Goal: Task Accomplishment & Management: Manage account settings

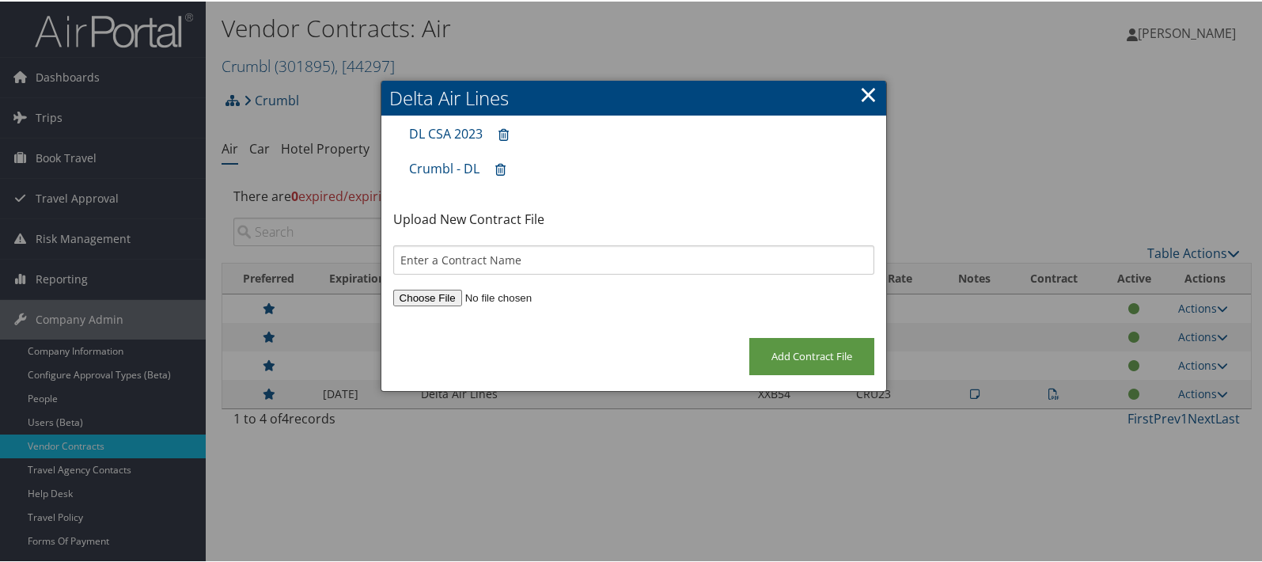
click at [866, 90] on link "×" at bounding box center [868, 93] width 18 height 32
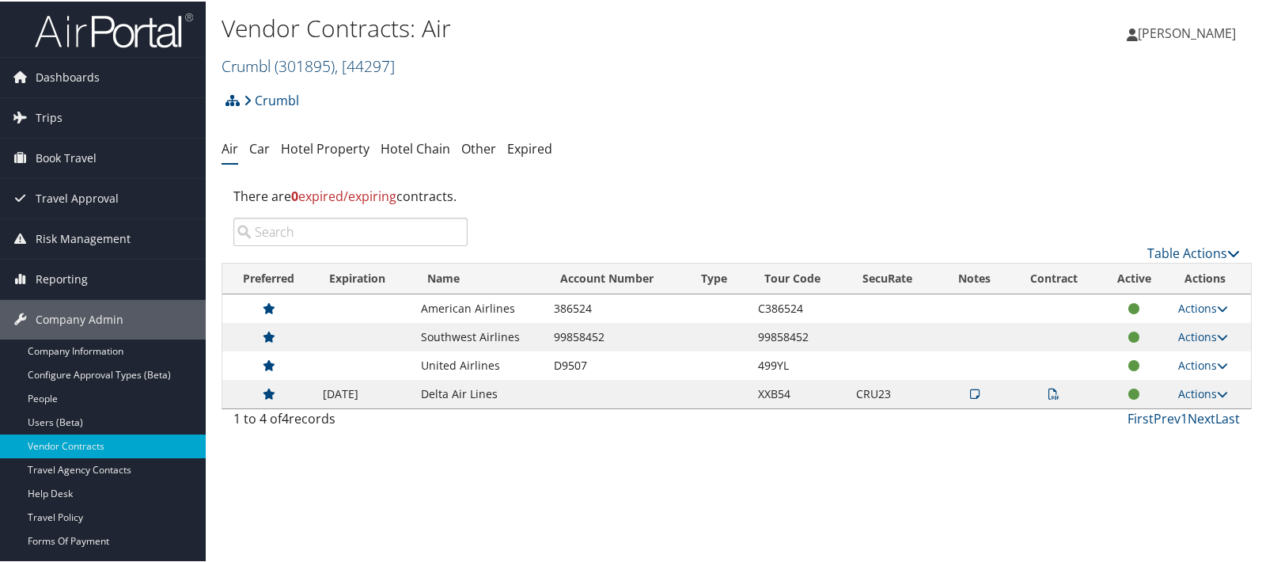
click at [266, 61] on link "Crumbl ( 301895 ) , [ 44297 ]" at bounding box center [308, 64] width 173 height 21
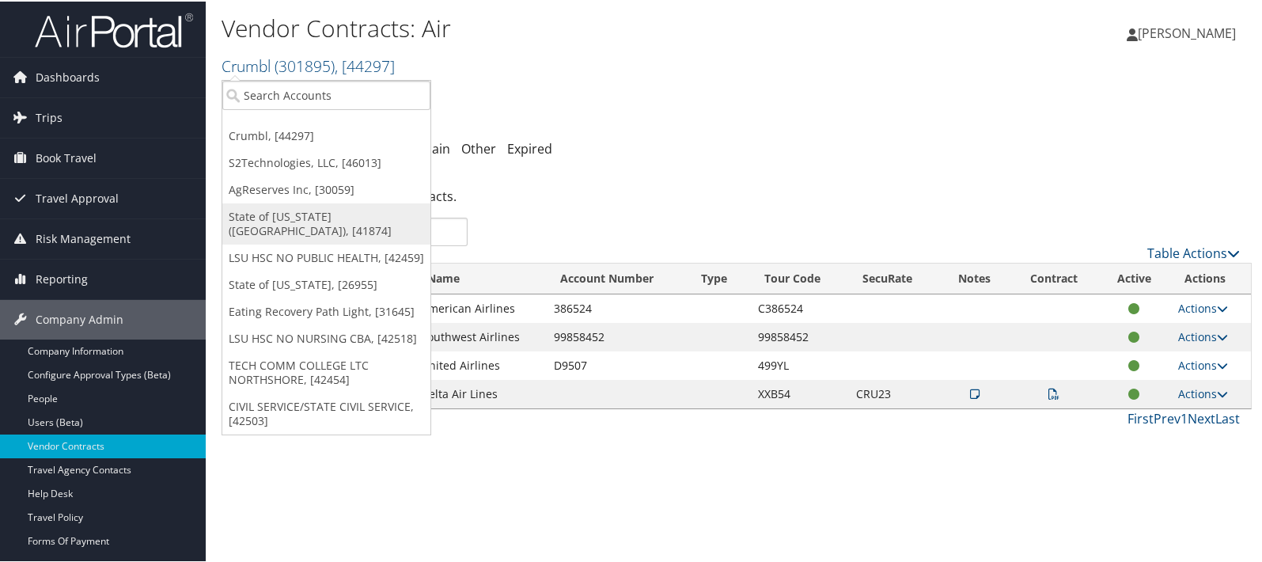
click at [260, 209] on link "State of Louisiana (SOLA), [41874]" at bounding box center [326, 222] width 208 height 41
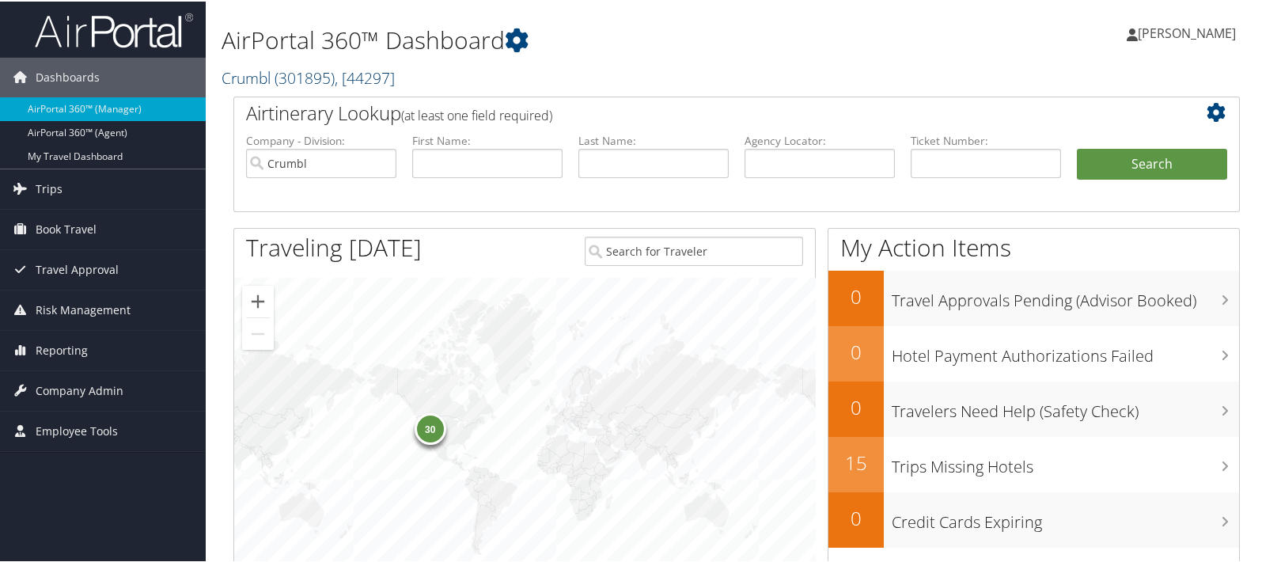
click at [256, 72] on link "Crumbl ( 301895 ) , [ 44297 ]" at bounding box center [308, 76] width 173 height 21
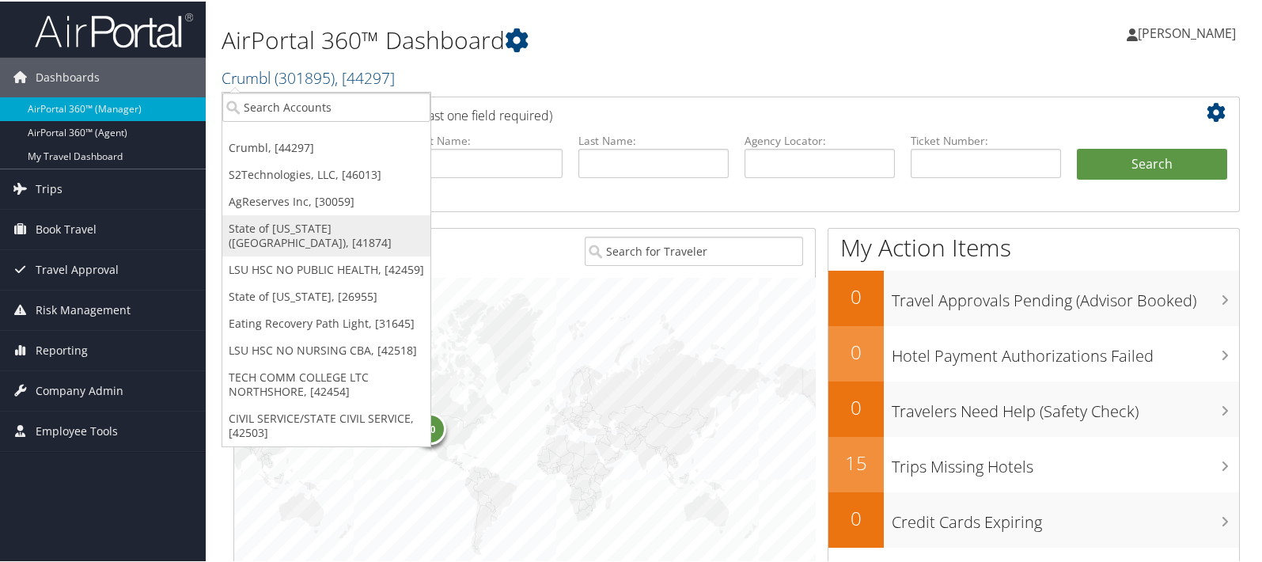
click at [260, 230] on link "State of [US_STATE] ([GEOGRAPHIC_DATA]), [41874]" at bounding box center [326, 234] width 208 height 41
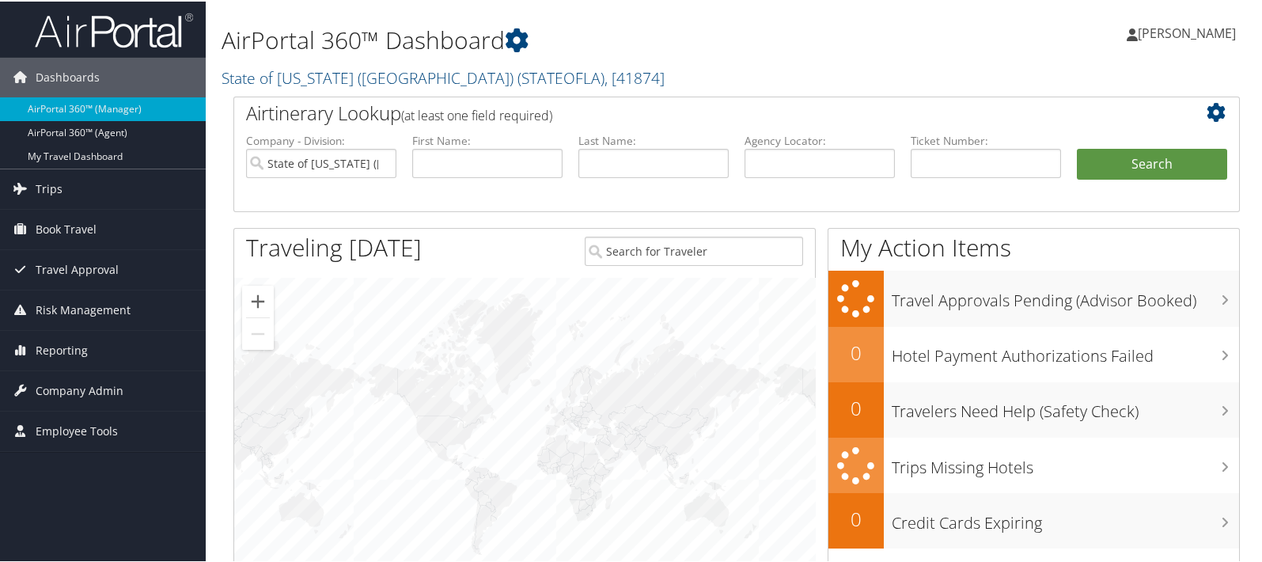
click at [58, 393] on span "Company Admin" at bounding box center [80, 390] width 88 height 40
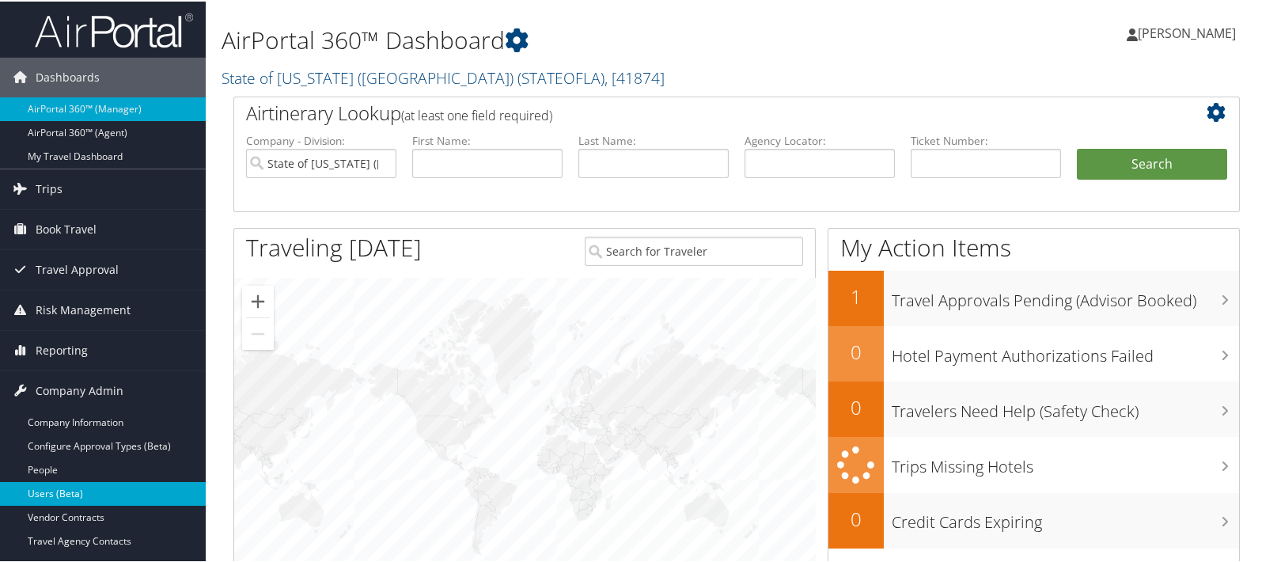
click at [50, 491] on link "Users (Beta)" at bounding box center [103, 492] width 206 height 24
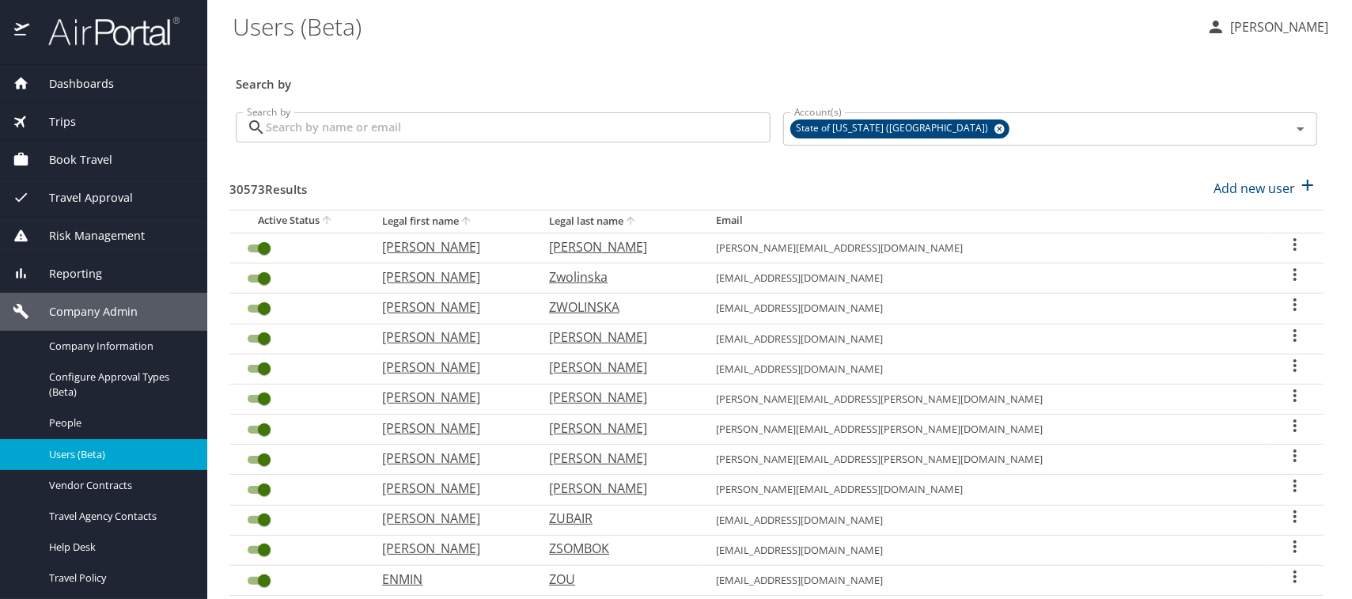
click at [279, 126] on input "Search by" at bounding box center [518, 127] width 505 height 30
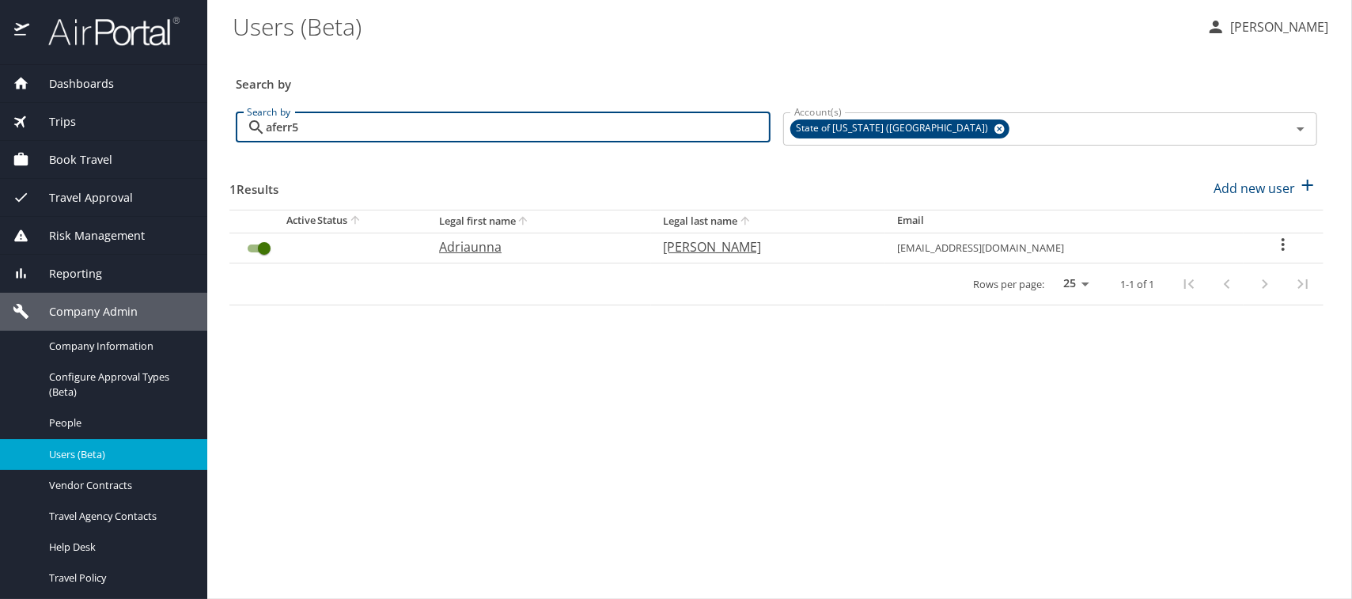
type input "aferr5"
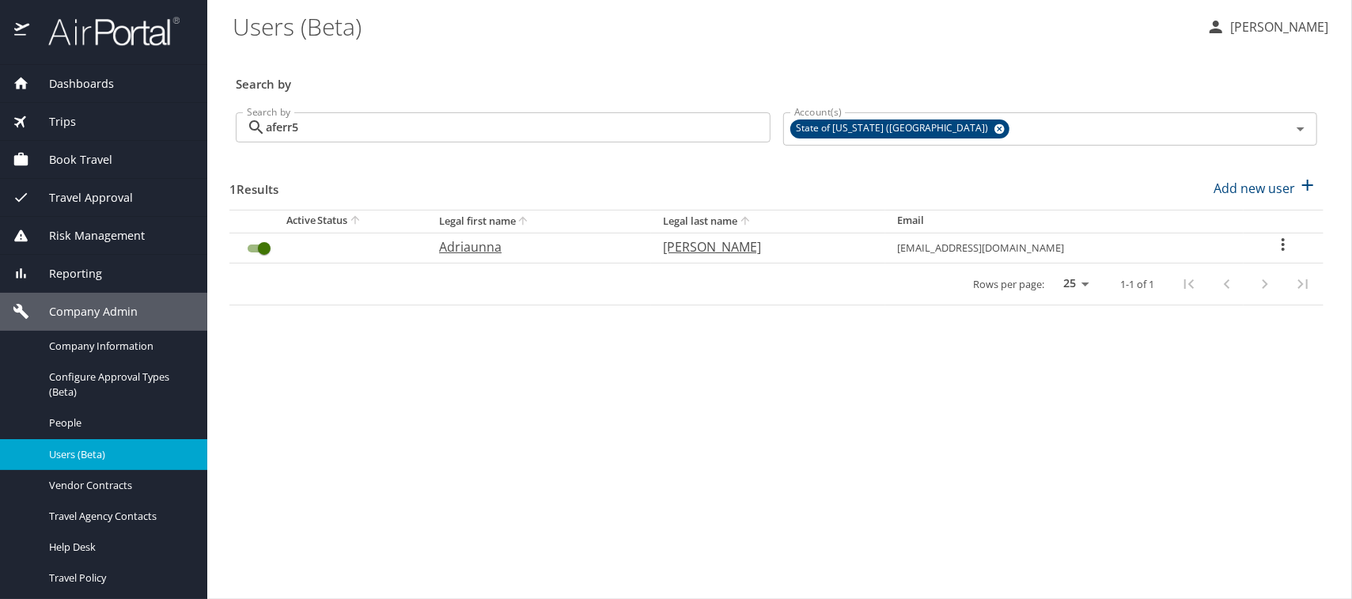
click at [501, 246] on p "Adriaunna" at bounding box center [535, 246] width 192 height 19
select select "US"
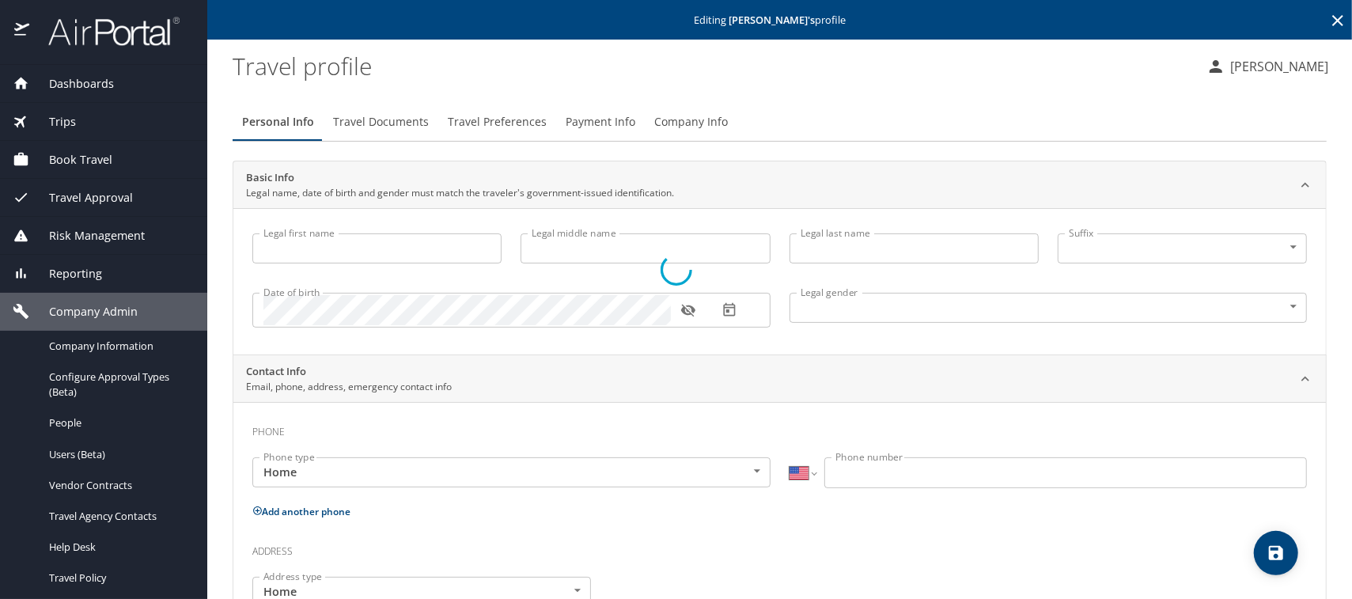
type input "Adriaunna"
type input "Ferrell"
type input "Female"
select select "US"
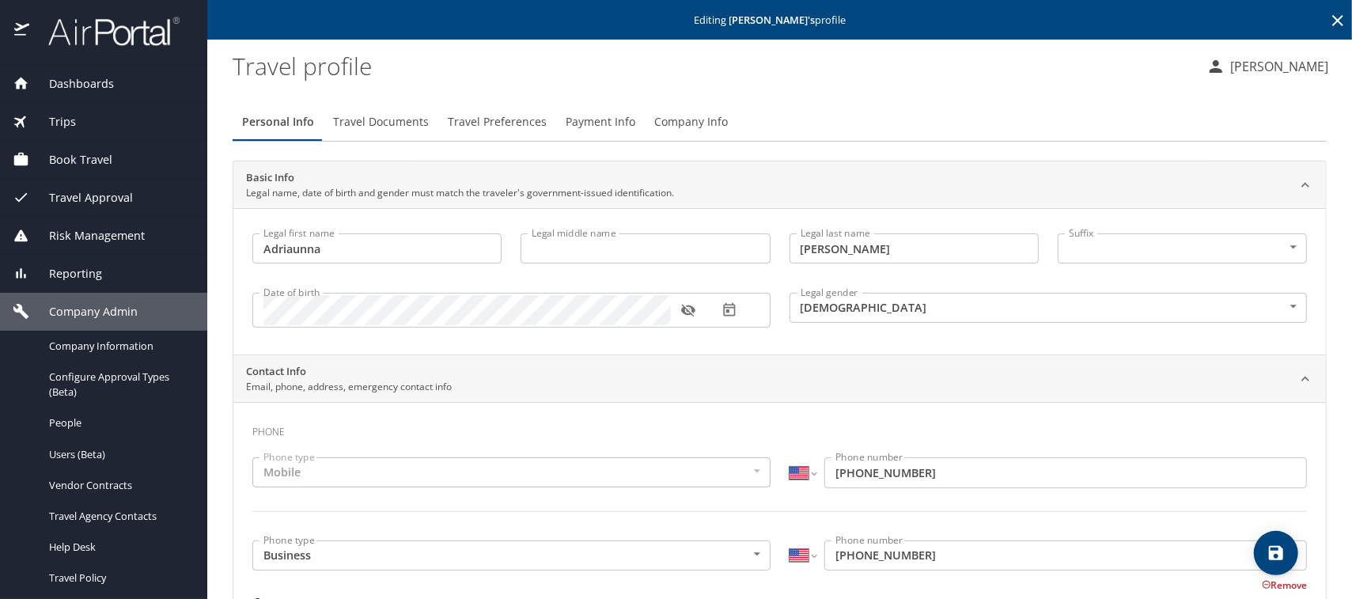
click at [667, 117] on span "Company Info" at bounding box center [691, 122] width 74 height 20
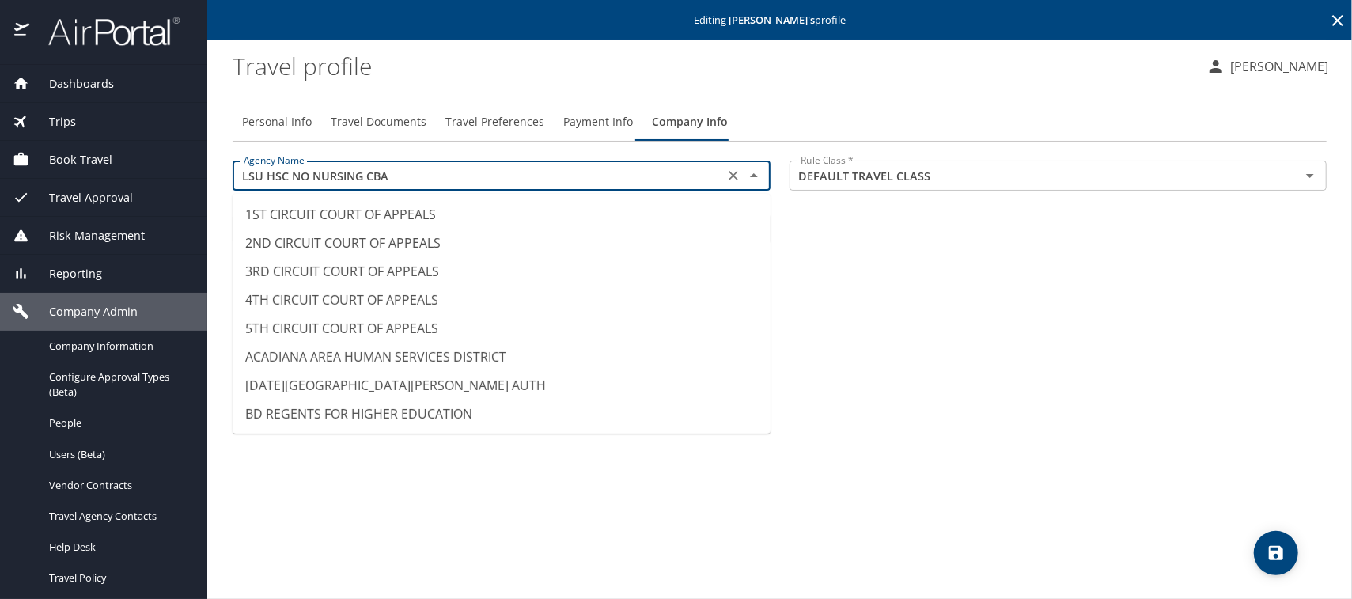
scroll to position [7576, 0]
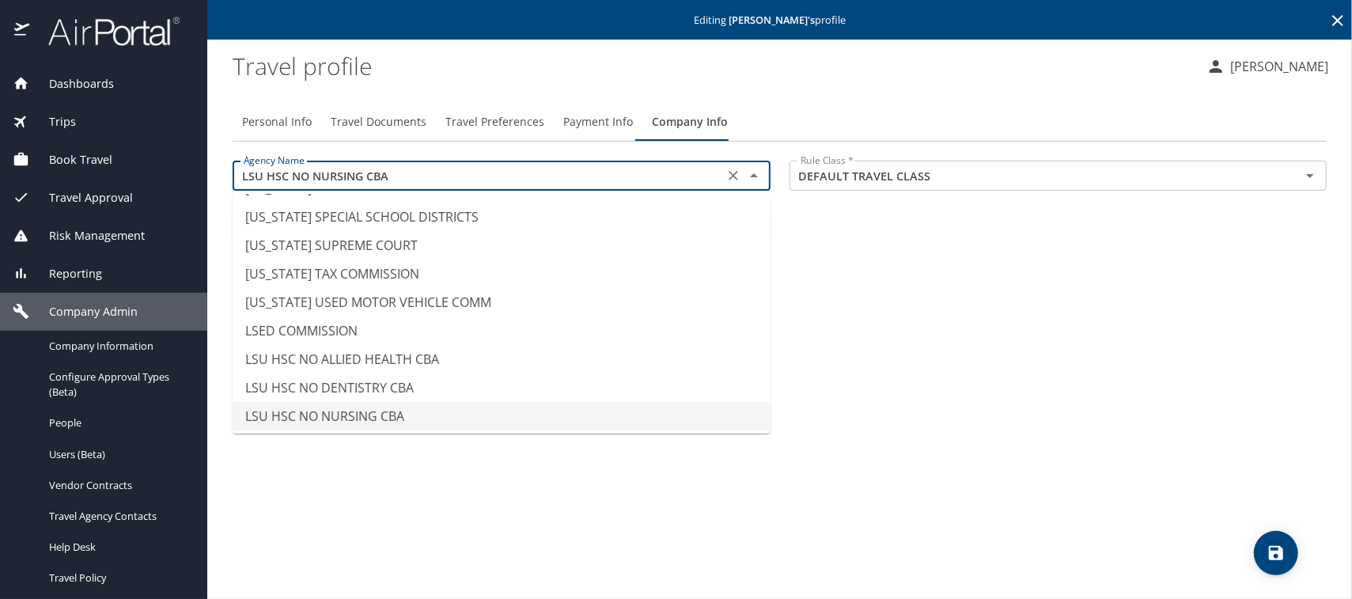
drag, startPoint x: 241, startPoint y: 174, endPoint x: 386, endPoint y: 173, distance: 144.8
click at [386, 173] on input "LSU HSC NO NURSING CBA" at bounding box center [478, 175] width 482 height 21
click at [313, 89] on profile "Travel profile" at bounding box center [714, 65] width 962 height 49
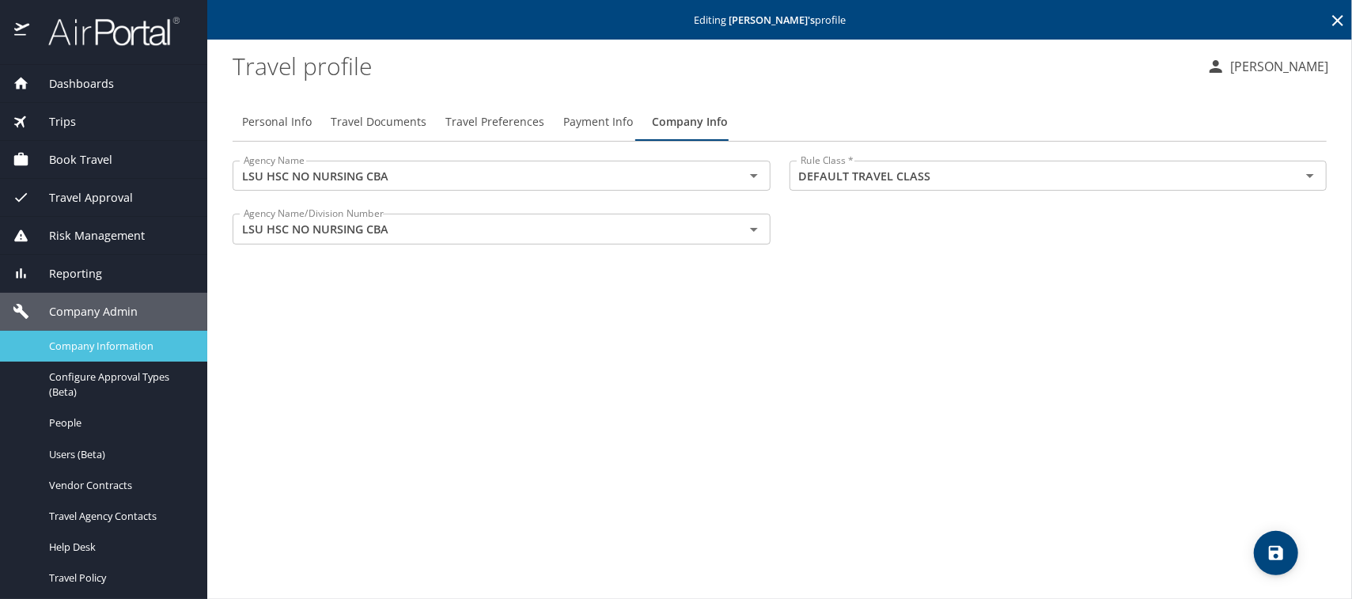
click at [86, 343] on span "Company Information" at bounding box center [118, 346] width 139 height 15
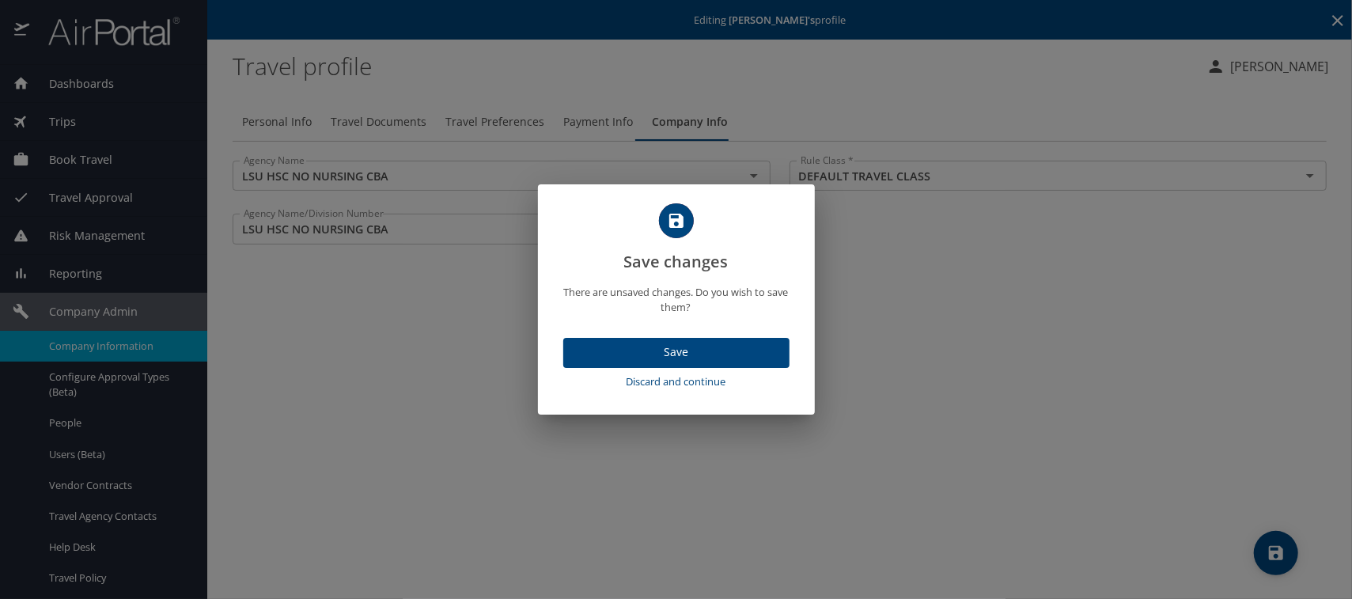
click at [646, 379] on span "Discard and continue" at bounding box center [677, 382] width 214 height 18
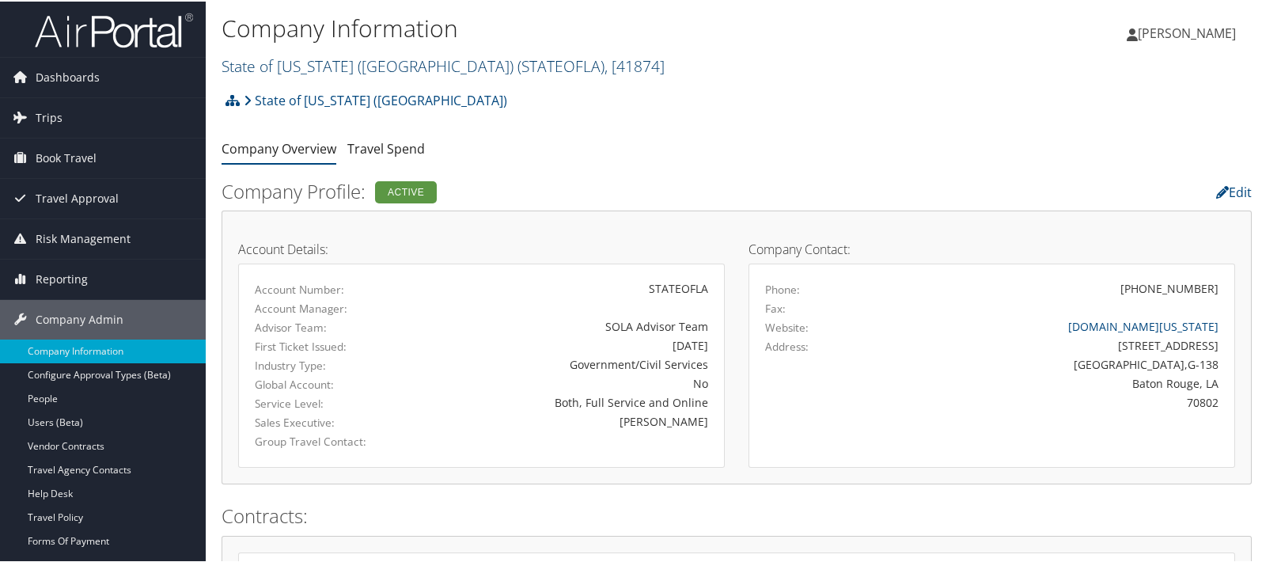
click at [250, 66] on link "State of [US_STATE] (SOLA) ( STATEOFLA ) , [ 41874 ]" at bounding box center [443, 64] width 443 height 21
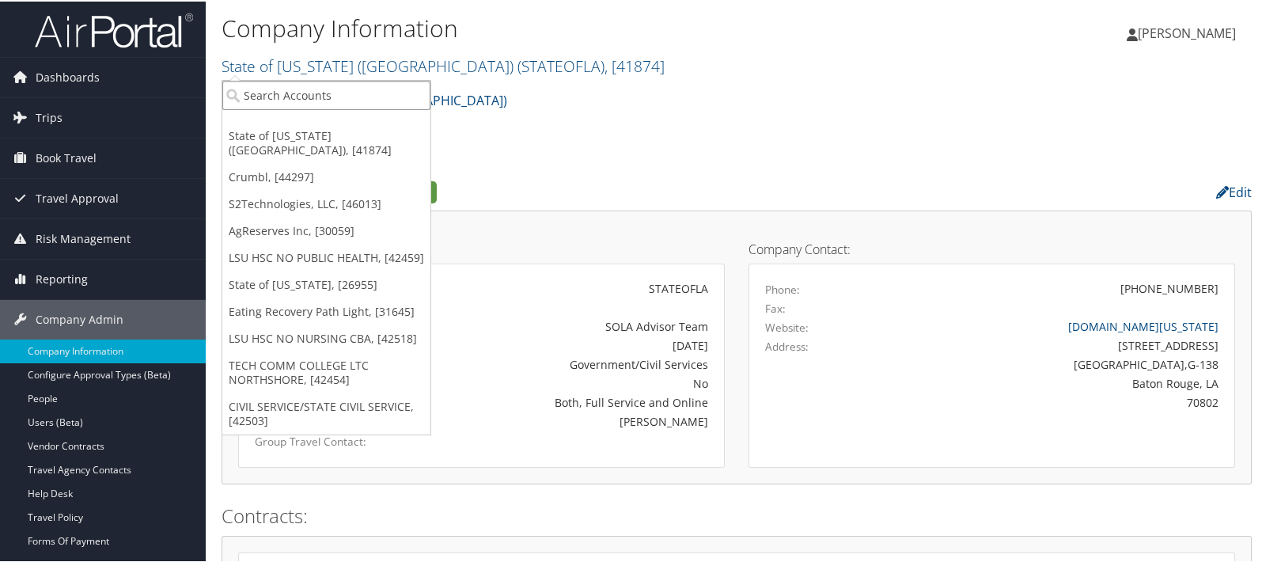
paste input "LSU HSC NO NURSING CBA"
type input "LSU HSC NO NURSING CBA"
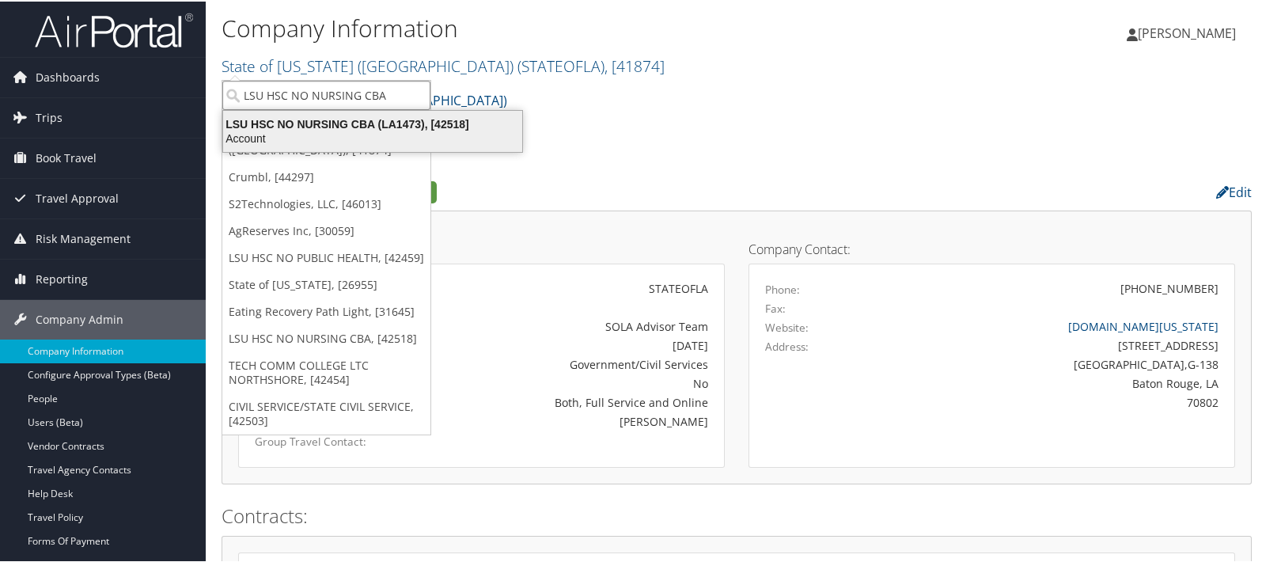
click at [317, 124] on div "LSU HSC NO NURSING CBA (LA1473), [42518]" at bounding box center [373, 123] width 318 height 14
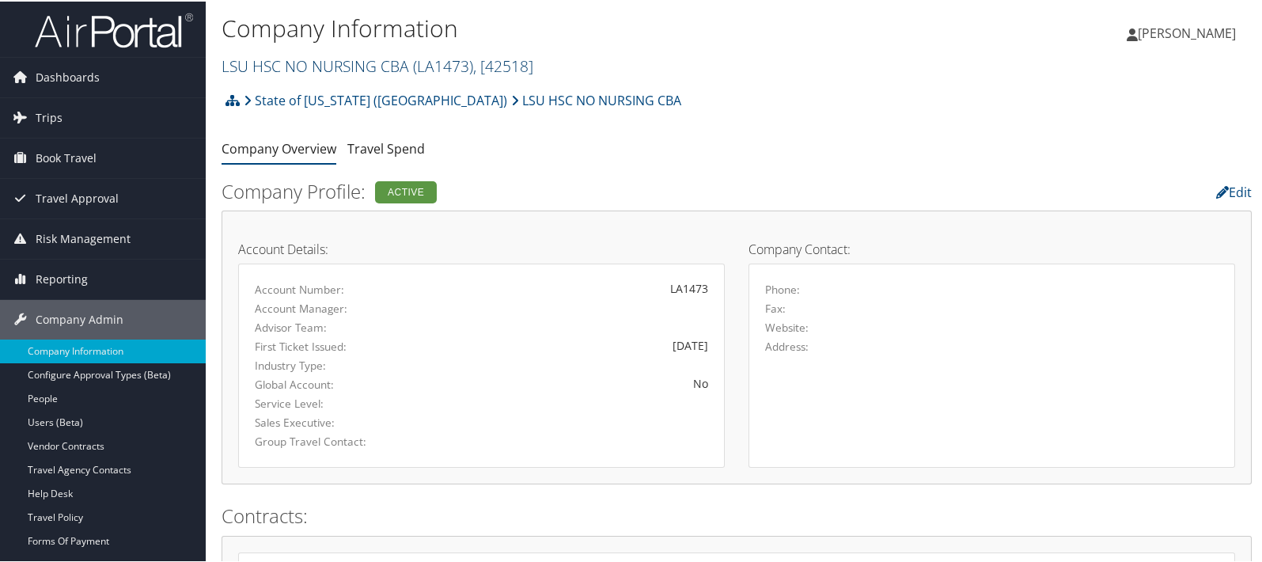
click at [301, 65] on link "LSU HSC NO NURSING CBA ( LA1473 ) , [ 42518 ]" at bounding box center [378, 64] width 312 height 21
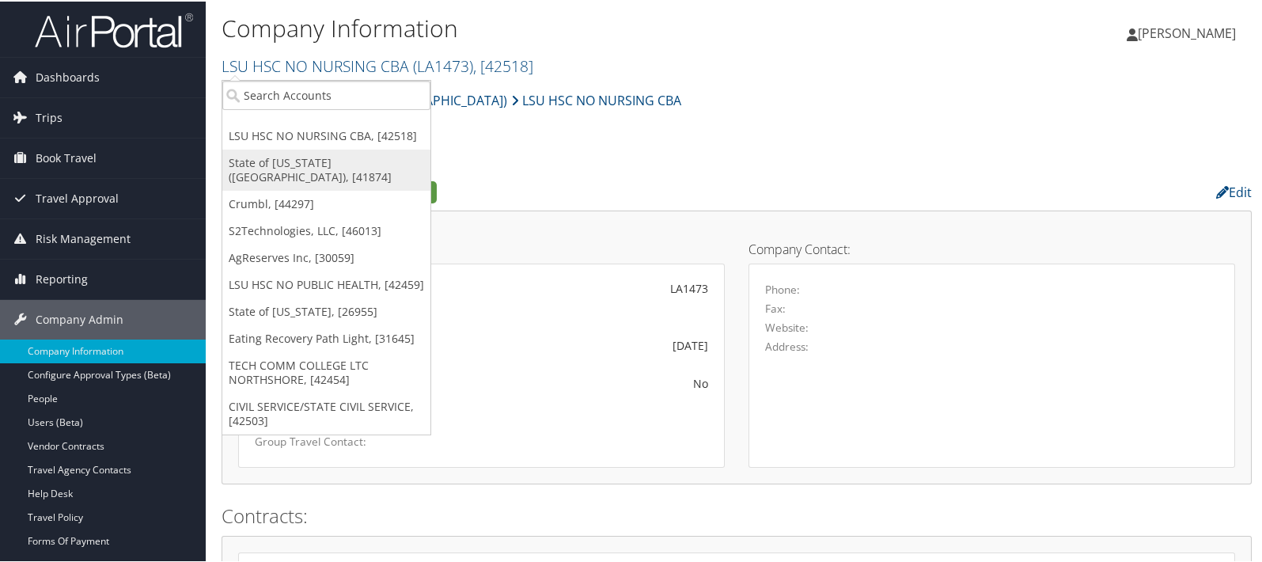
click at [268, 155] on link "State of [US_STATE] ([GEOGRAPHIC_DATA]), [41874]" at bounding box center [326, 168] width 208 height 41
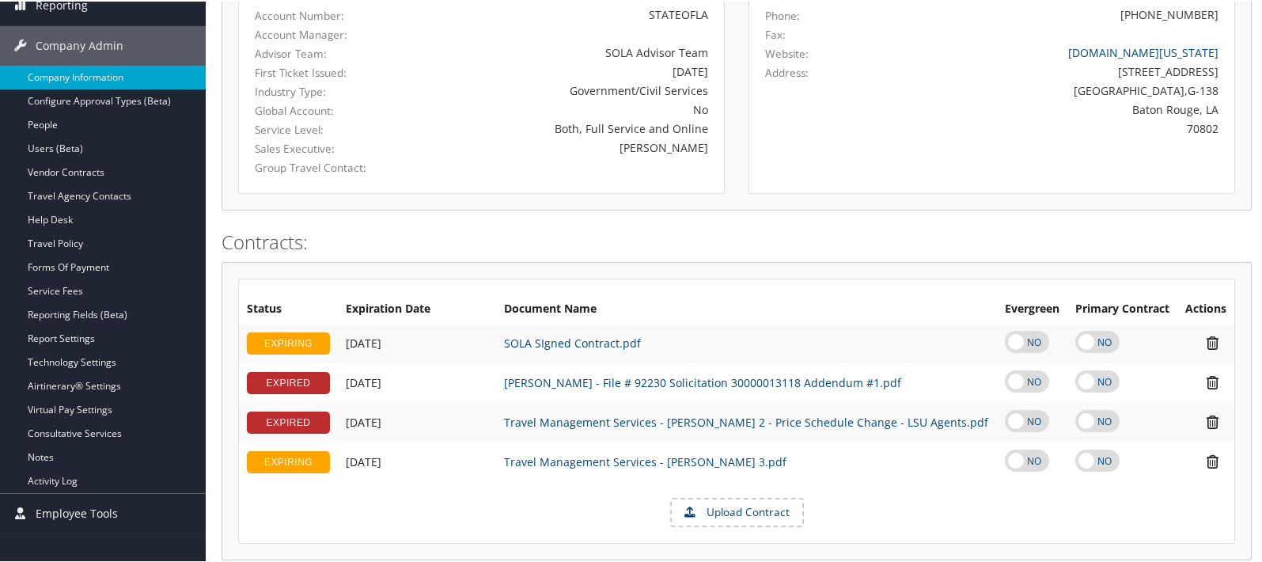
scroll to position [527, 0]
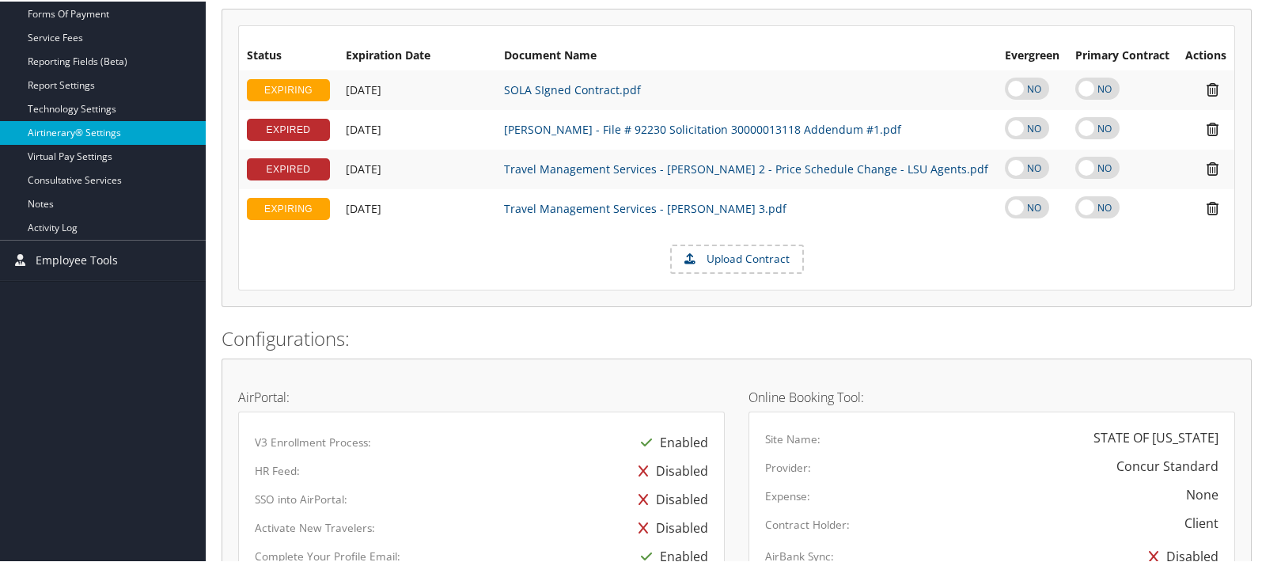
click at [68, 126] on link "Airtinerary® Settings" at bounding box center [103, 132] width 206 height 24
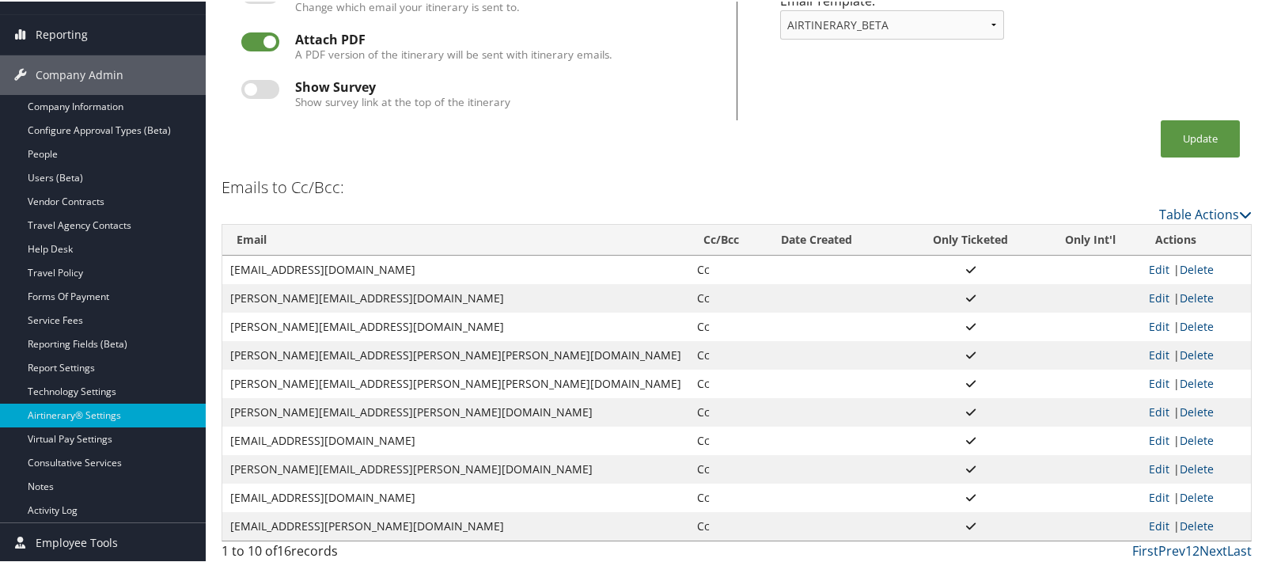
scroll to position [248, 0]
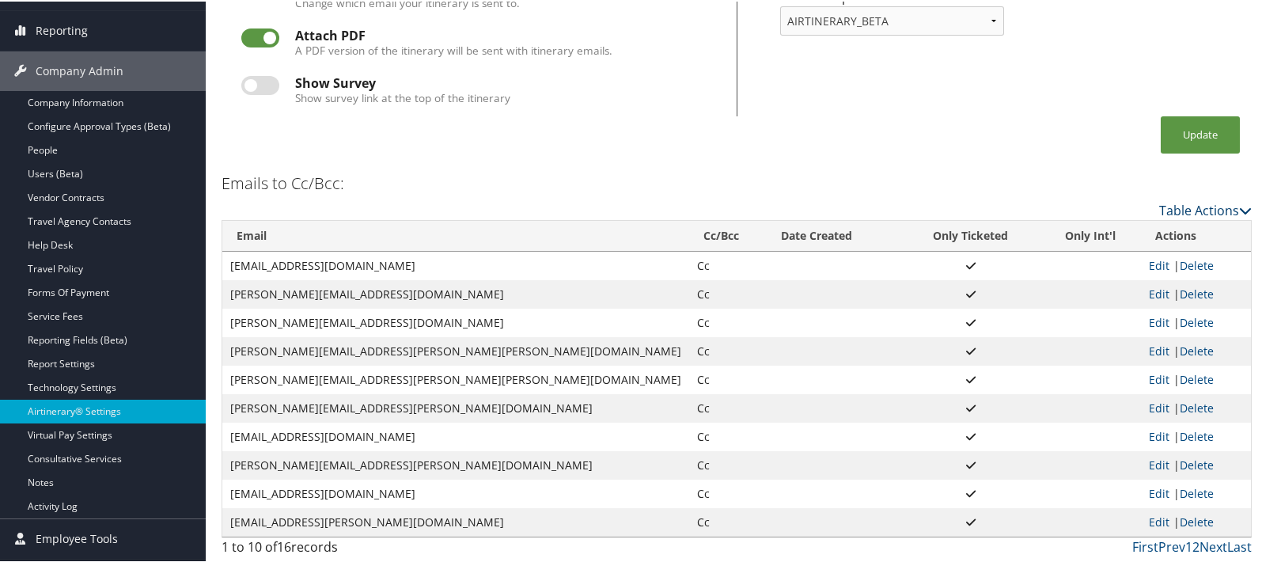
click at [1163, 207] on link "Table Actions" at bounding box center [1205, 208] width 93 height 17
click at [1097, 235] on link "Add New Cc Email" at bounding box center [1142, 233] width 208 height 27
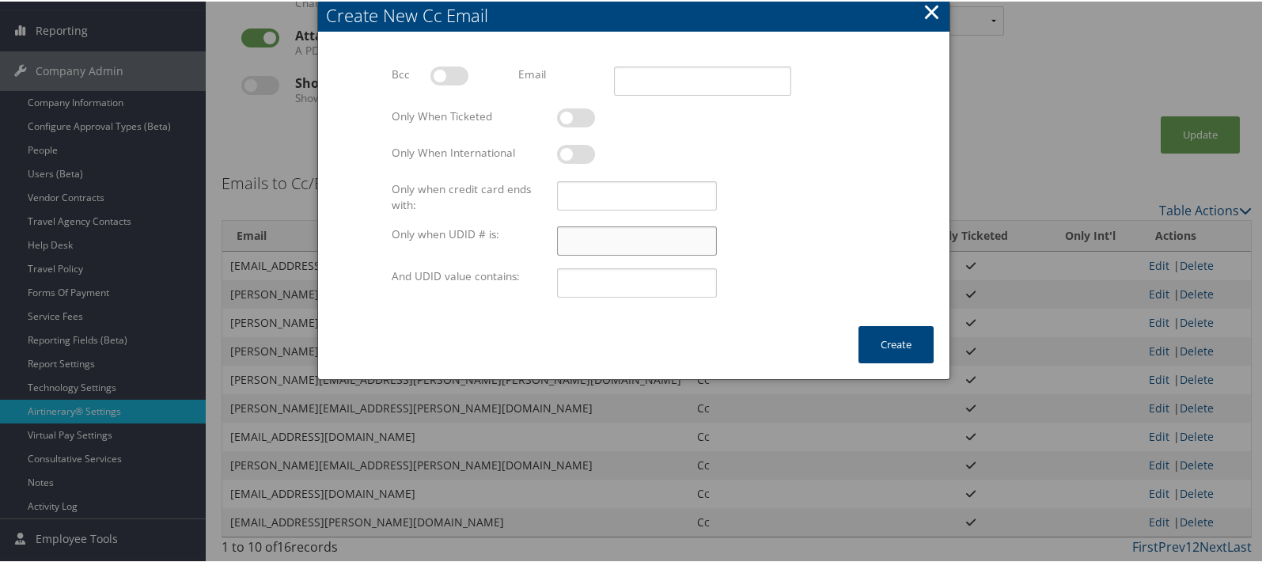
click at [570, 238] on input "Only when UDID # is:" at bounding box center [636, 239] width 159 height 29
type input "96"
click at [564, 279] on input "And UDID value contains:" at bounding box center [636, 281] width 159 height 29
type input "LA1473"
click at [645, 81] on input "Email" at bounding box center [702, 79] width 177 height 29
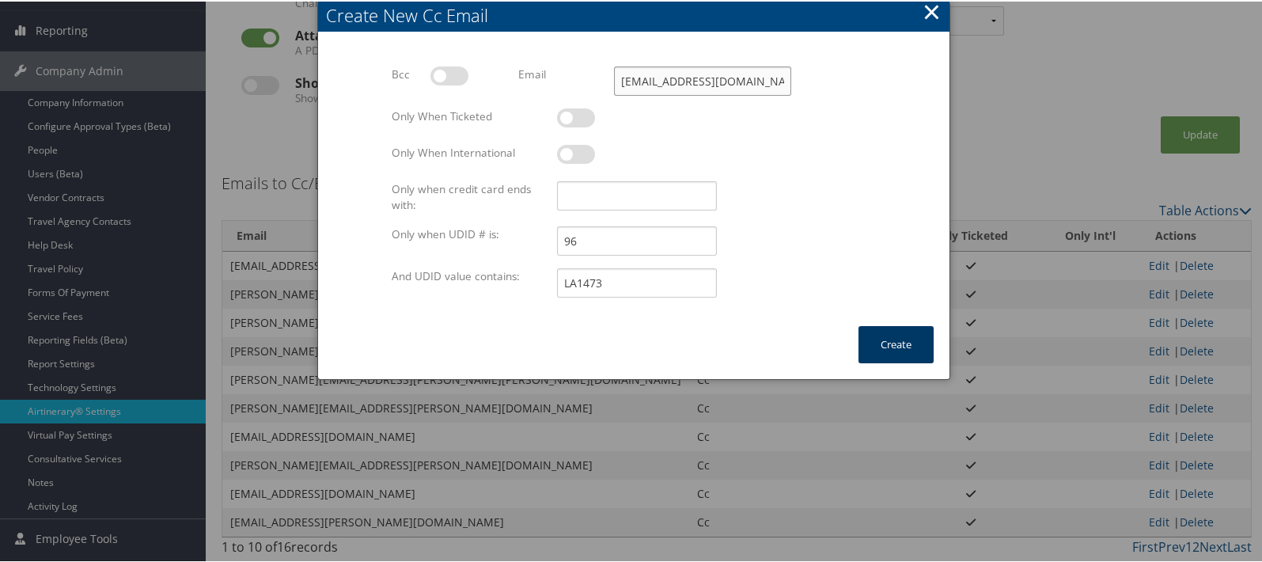
type input "aferr5@lsuhsc.edu"
click at [894, 349] on button "Create" at bounding box center [896, 342] width 75 height 37
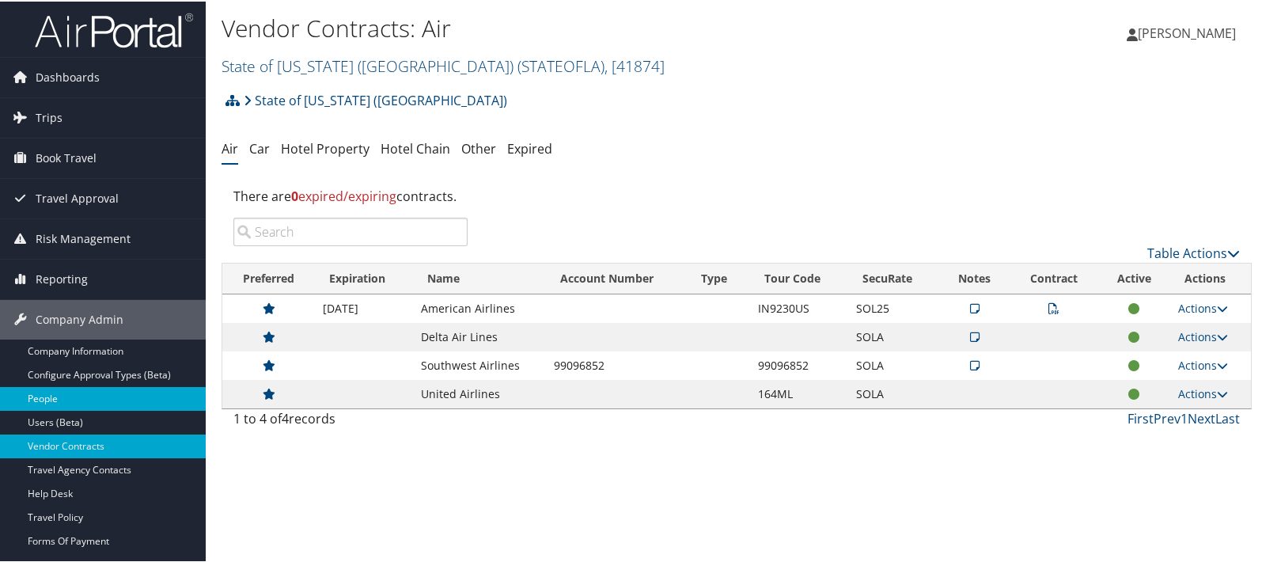
click at [67, 401] on link "People" at bounding box center [103, 397] width 206 height 24
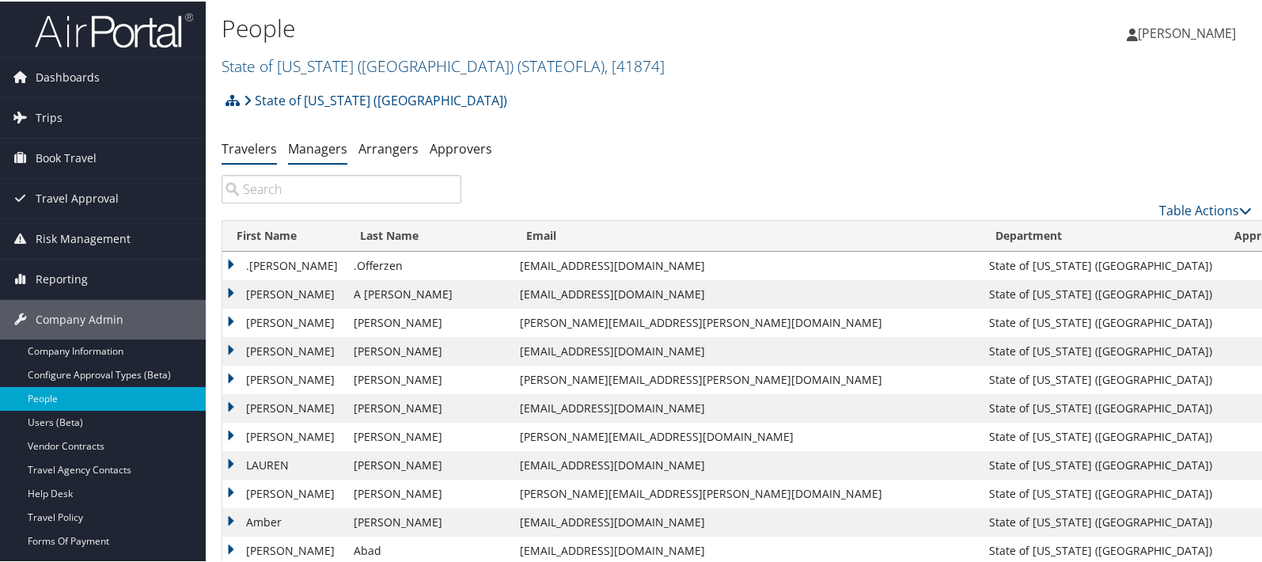
click at [302, 148] on link "Managers" at bounding box center [317, 146] width 59 height 17
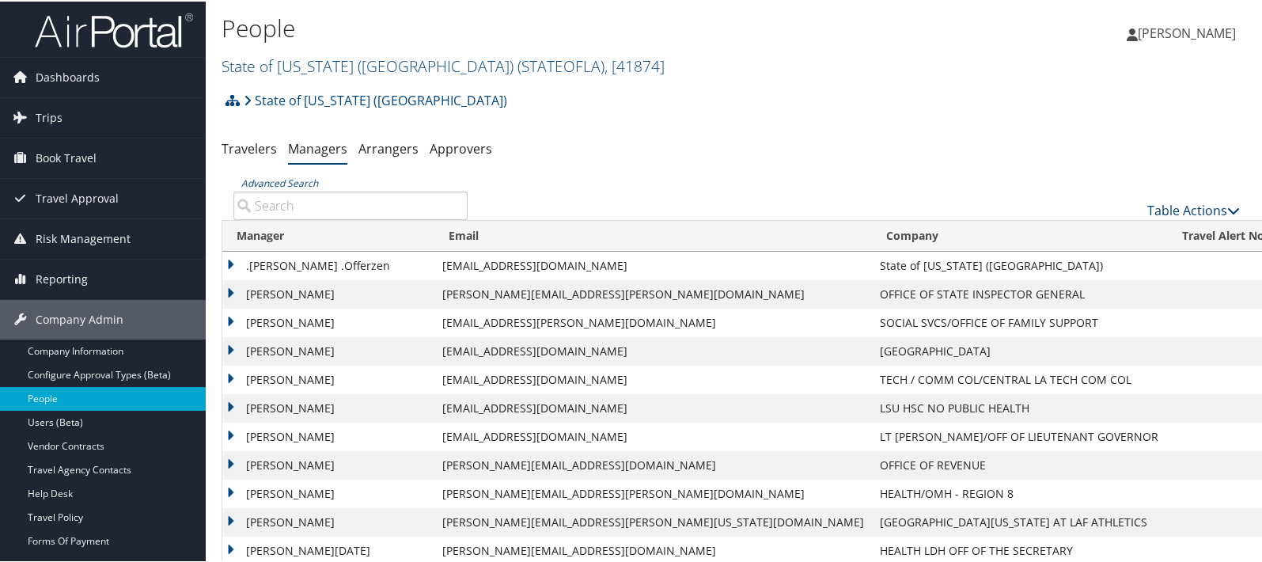
click at [1186, 210] on link "Table Actions" at bounding box center [1194, 208] width 93 height 17
click at [1075, 231] on link "Add New Travel Manager" at bounding box center [1142, 234] width 208 height 27
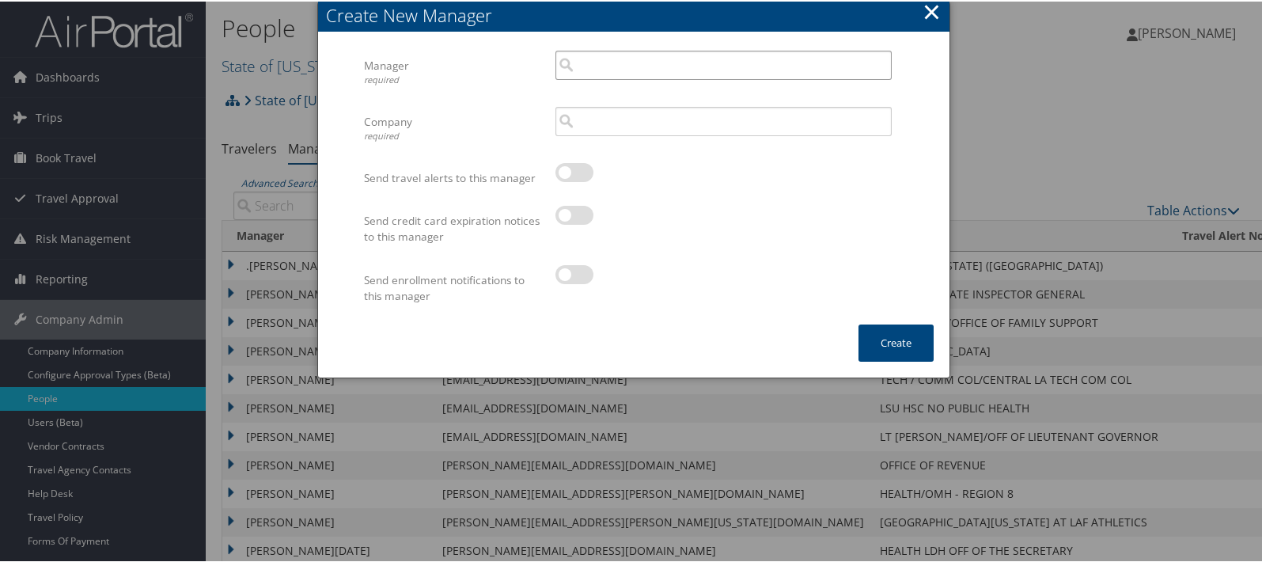
drag, startPoint x: 582, startPoint y: 67, endPoint x: 617, endPoint y: 76, distance: 35.9
click at [583, 67] on input "search" at bounding box center [724, 63] width 336 height 29
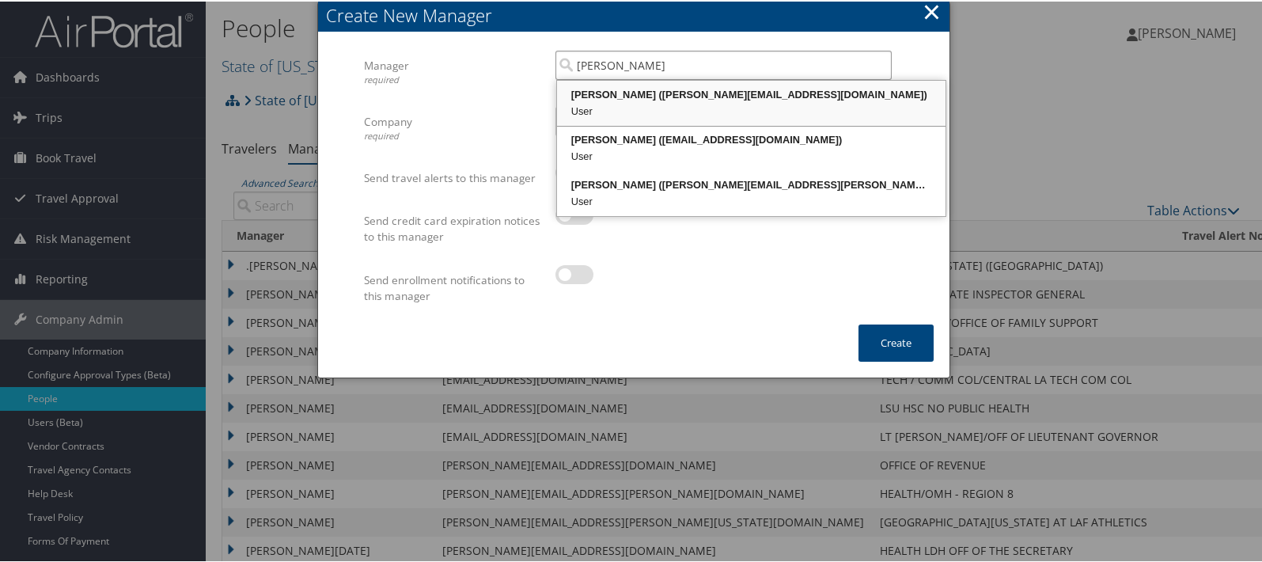
click at [731, 96] on div "[PERSON_NAME] ([PERSON_NAME][EMAIL_ADDRESS][DOMAIN_NAME])" at bounding box center [752, 93] width 384 height 16
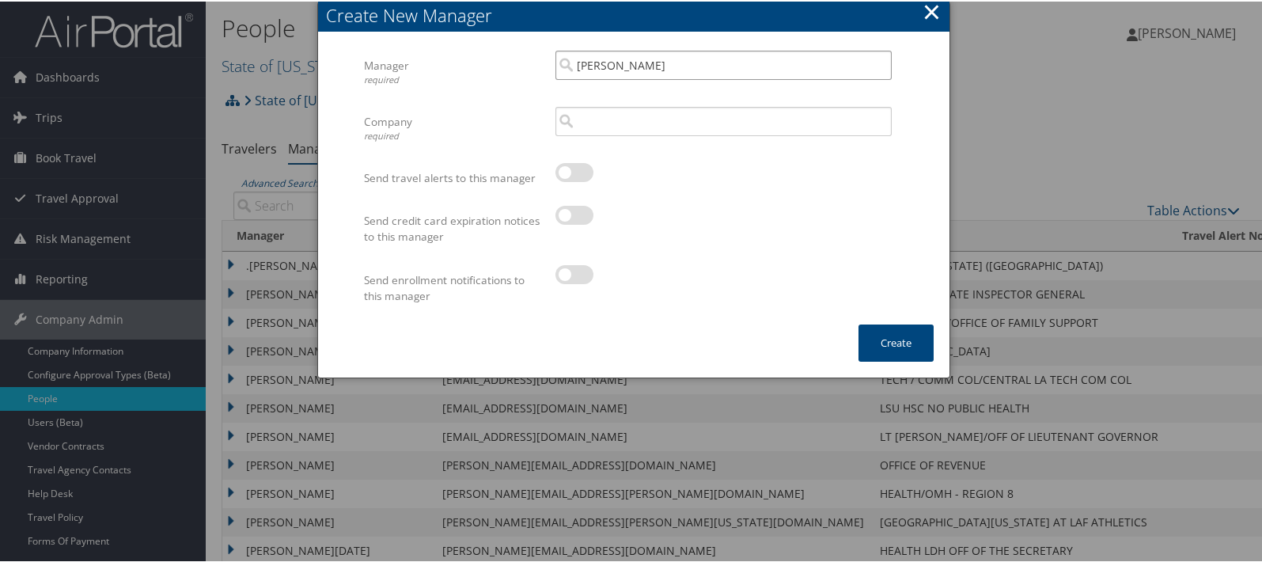
type input "[PERSON_NAME]"
click at [597, 120] on input "search" at bounding box center [724, 119] width 336 height 29
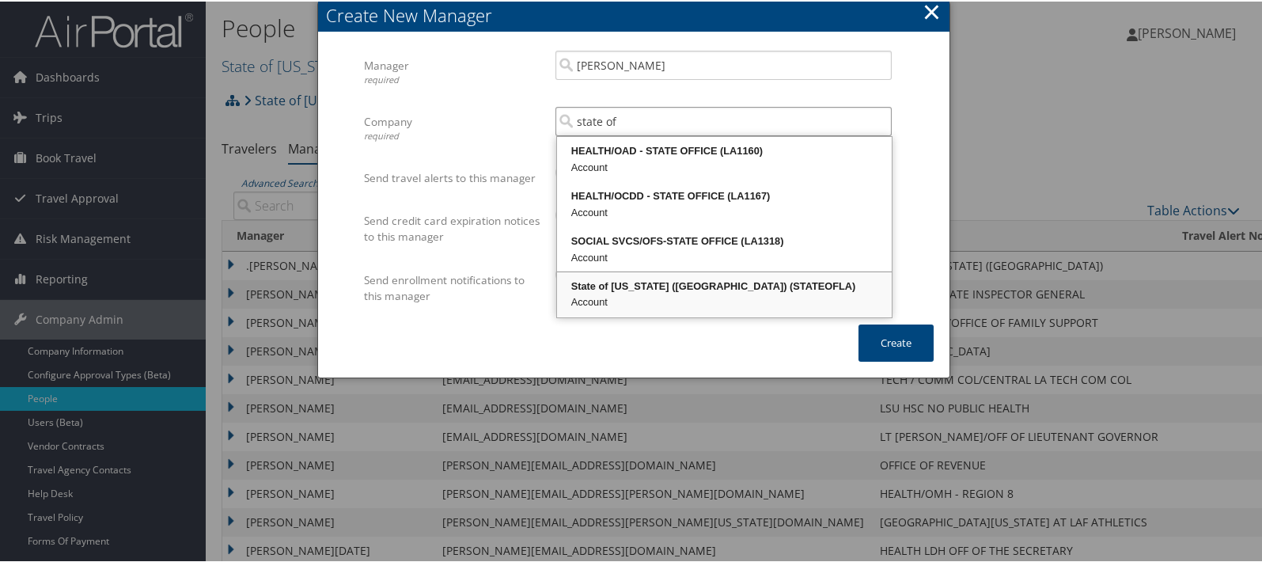
click at [627, 283] on div "State of [US_STATE] ([GEOGRAPHIC_DATA]) (STATEOFLA)" at bounding box center [725, 285] width 330 height 16
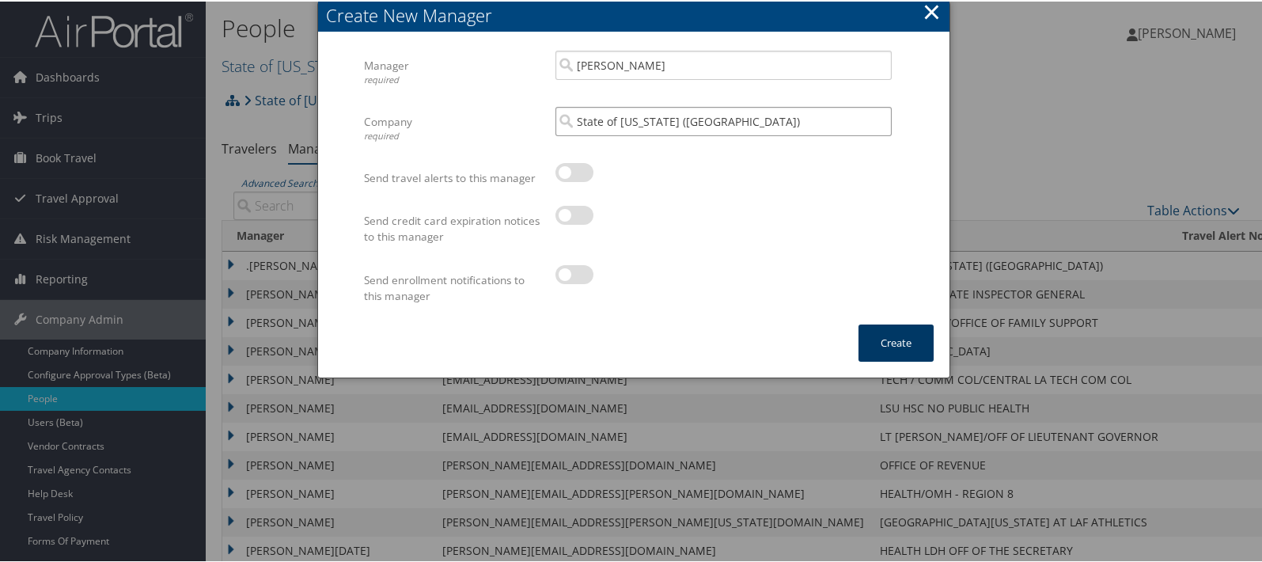
type input "State of [US_STATE] ([GEOGRAPHIC_DATA])"
click at [893, 343] on button "Create" at bounding box center [896, 341] width 75 height 37
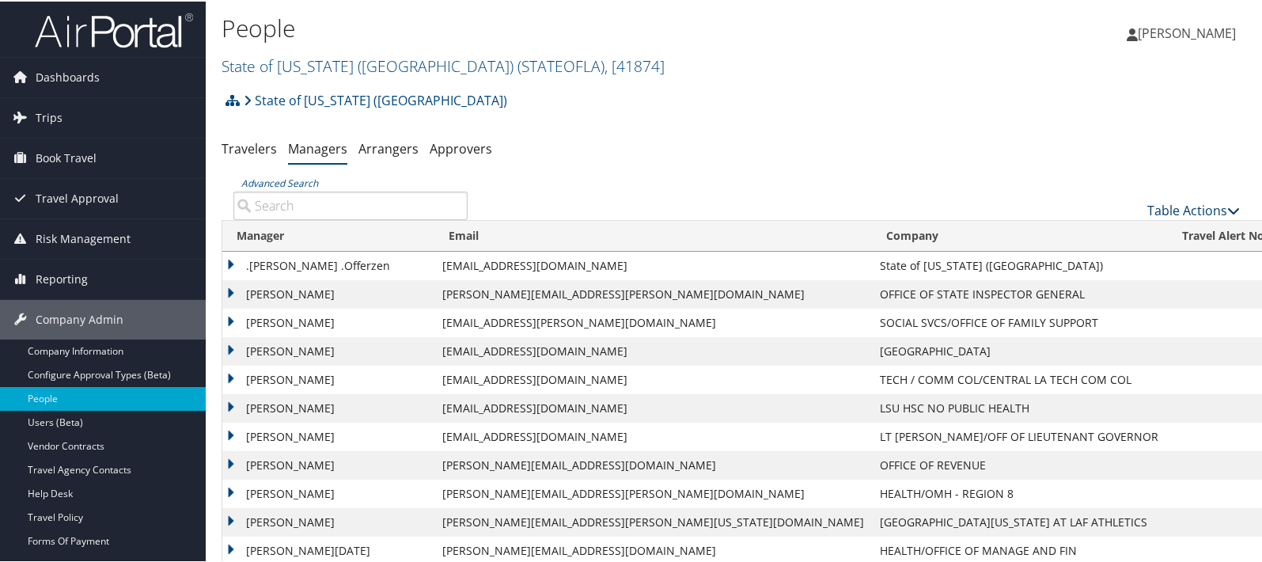
click at [1174, 208] on link "Table Actions" at bounding box center [1194, 208] width 93 height 17
click at [1083, 230] on link "Add New Travel Manager" at bounding box center [1142, 234] width 208 height 27
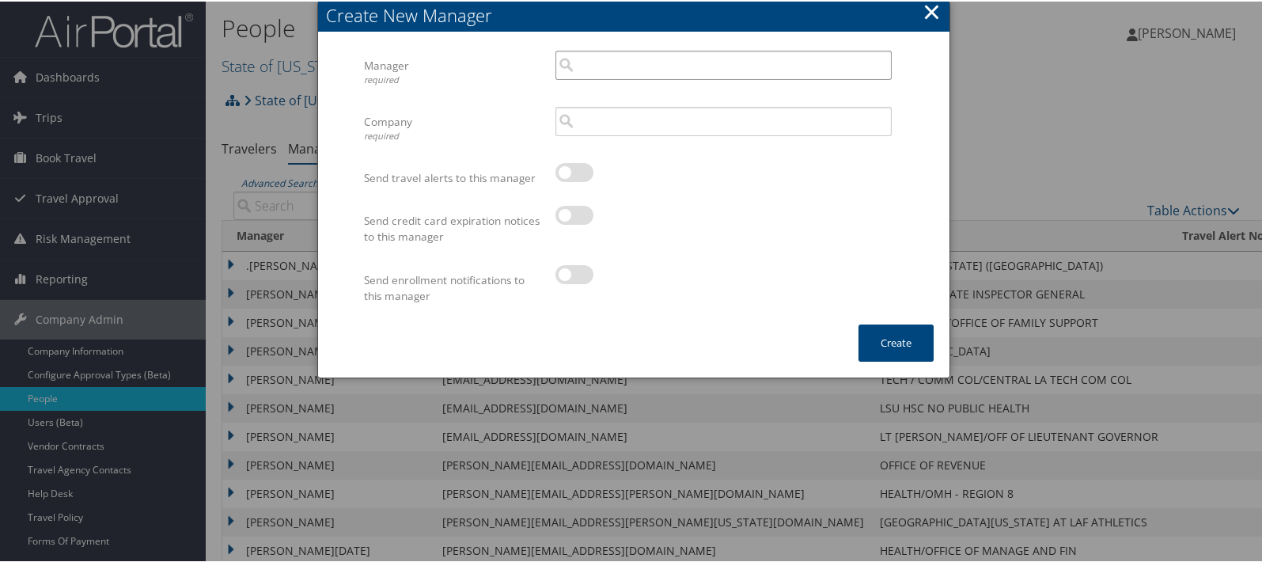
click at [609, 61] on input "search" at bounding box center [724, 63] width 336 height 29
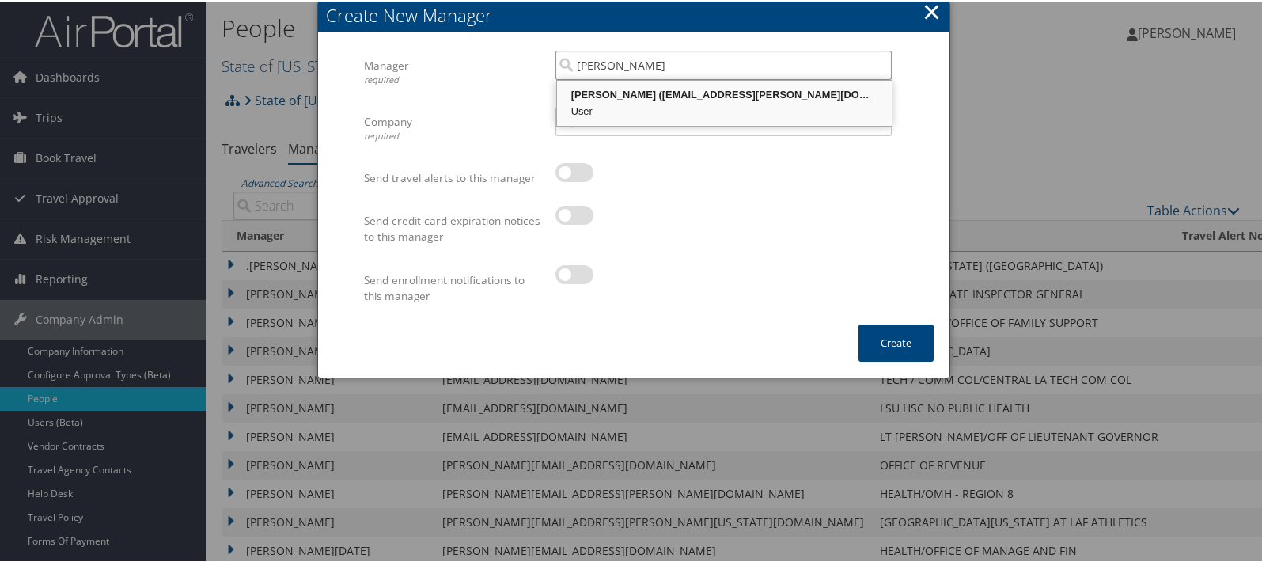
click at [633, 89] on div "[PERSON_NAME] ([EMAIL_ADDRESS][PERSON_NAME][DOMAIN_NAME])" at bounding box center [725, 93] width 330 height 16
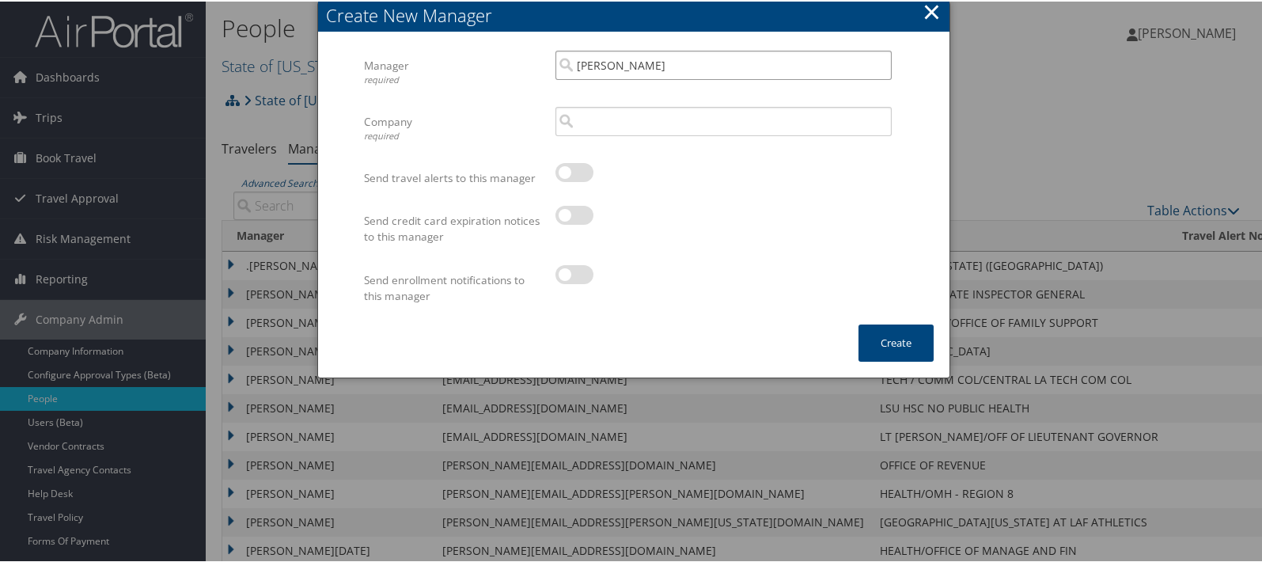
type input "[PERSON_NAME]"
click at [615, 120] on input "search" at bounding box center [724, 119] width 336 height 29
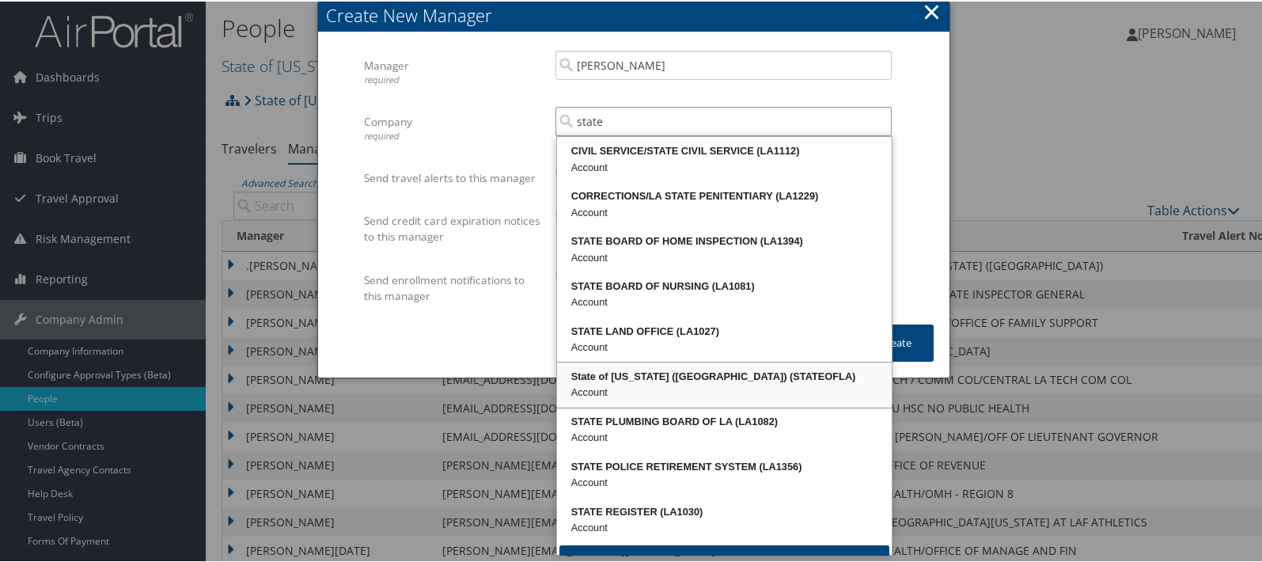
click at [639, 363] on div "State of [US_STATE] ([GEOGRAPHIC_DATA]) (STATEOFLA) Account" at bounding box center [725, 383] width 330 height 40
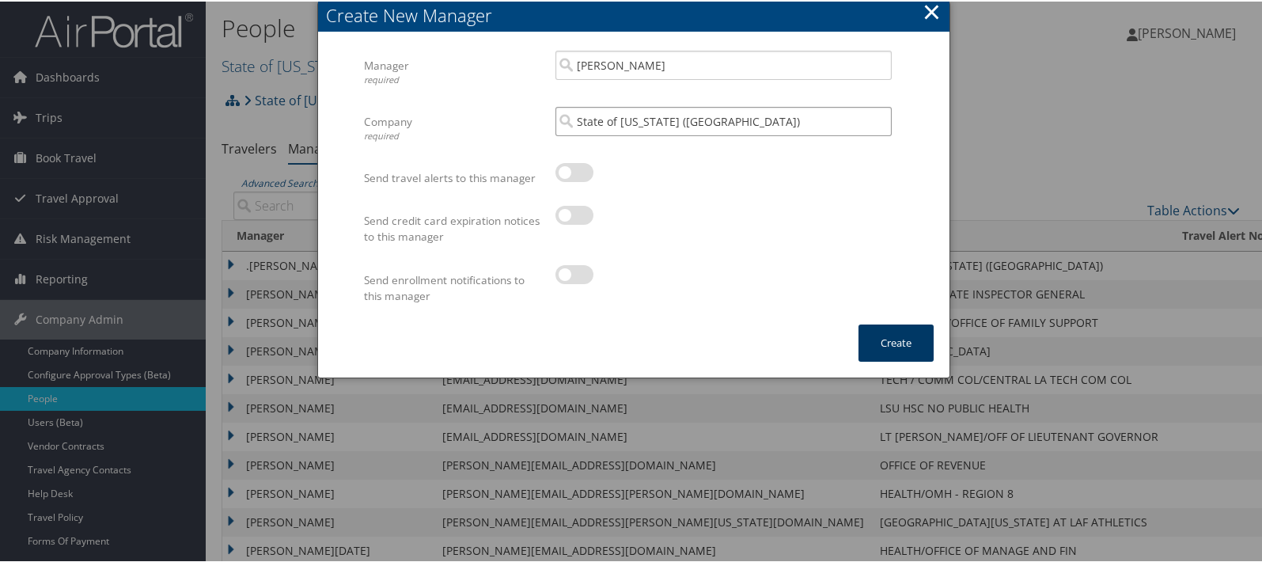
type input "State of [US_STATE] ([GEOGRAPHIC_DATA])"
click at [902, 342] on button "Create" at bounding box center [896, 341] width 75 height 37
